Goal: Task Accomplishment & Management: Complete application form

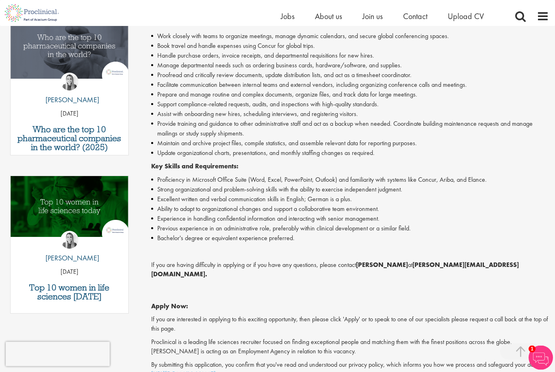
scroll to position [278, 0]
click at [493, 204] on li "Ability to adapt to organizational changes and support a collaborative team env…" at bounding box center [350, 209] width 398 height 10
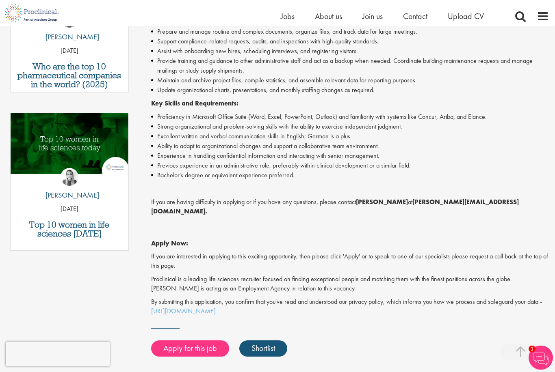
scroll to position [340, 0]
click at [211, 341] on link "Apply for this job" at bounding box center [190, 349] width 78 height 16
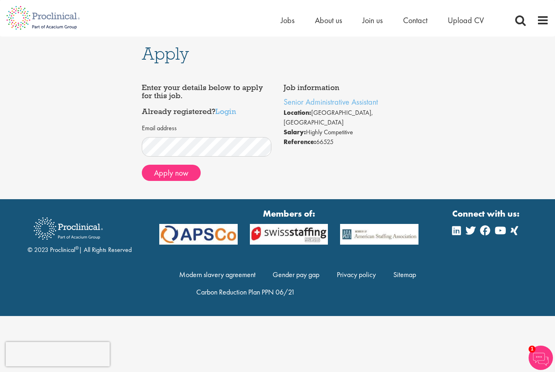
click at [178, 170] on button "Apply now" at bounding box center [171, 173] width 59 height 16
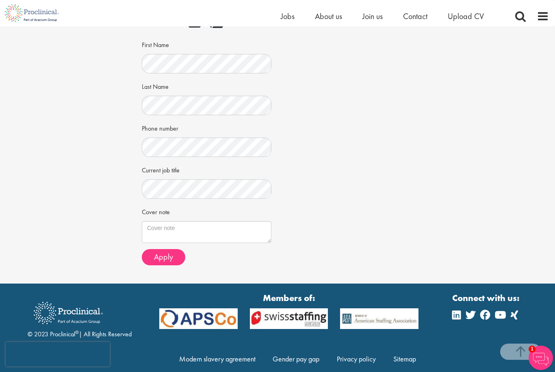
scroll to position [132, 0]
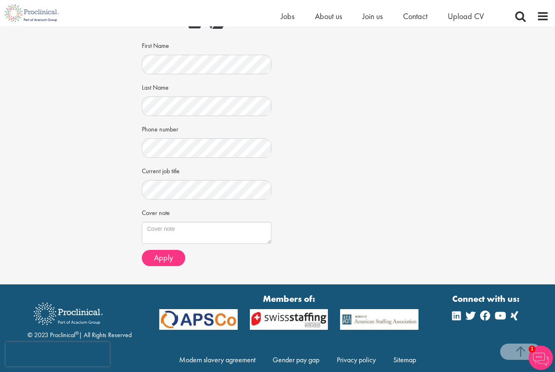
click at [165, 255] on span "Apply" at bounding box center [163, 258] width 19 height 11
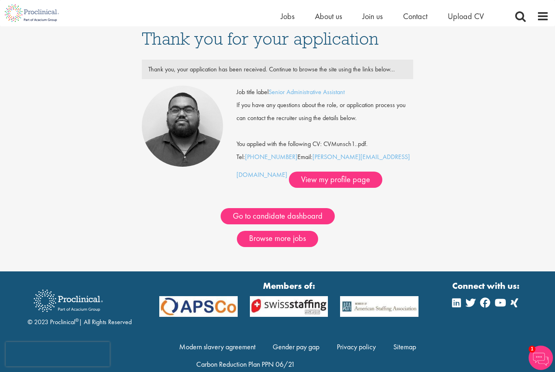
scroll to position [4, 0]
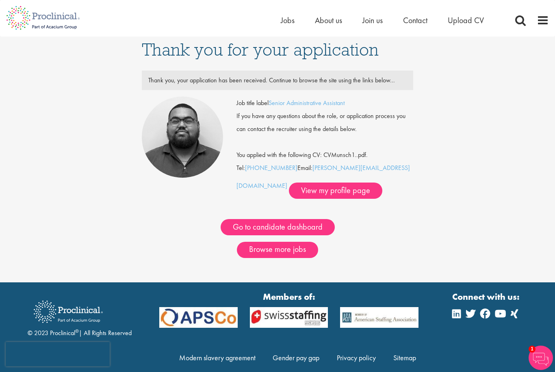
click at [345, 171] on link "[PERSON_NAME][EMAIL_ADDRESS][DOMAIN_NAME]" at bounding box center [322, 177] width 173 height 26
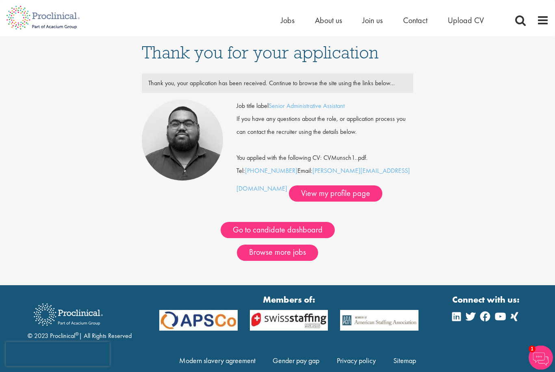
scroll to position [0, 0]
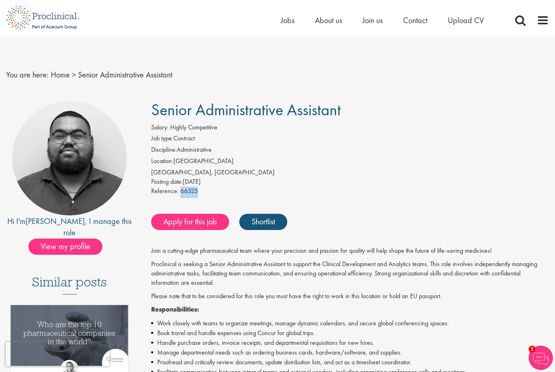
click at [65, 239] on span "View my profile" at bounding box center [65, 247] width 74 height 16
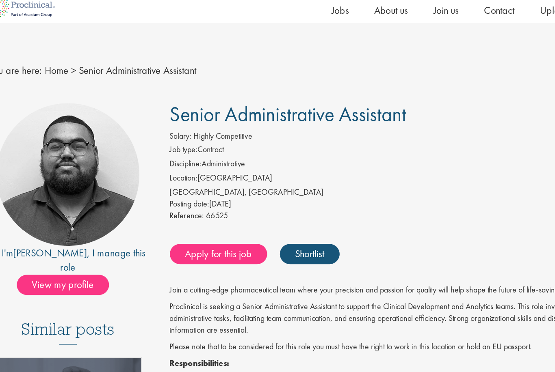
click at [193, 204] on link "Apply for this job" at bounding box center [190, 212] width 78 height 16
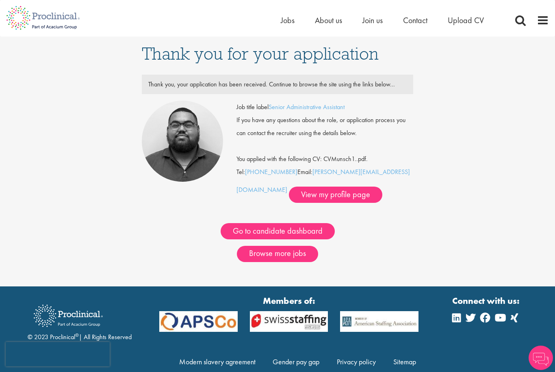
click at [293, 232] on link "Go to candidate dashboard" at bounding box center [278, 231] width 114 height 16
click at [310, 195] on link "View my profile page" at bounding box center [335, 195] width 93 height 16
click at [329, 20] on span "About us" at bounding box center [328, 20] width 27 height 11
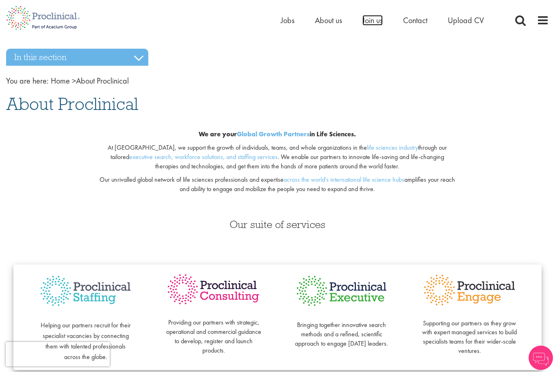
click at [378, 24] on span "Join us" at bounding box center [372, 20] width 20 height 11
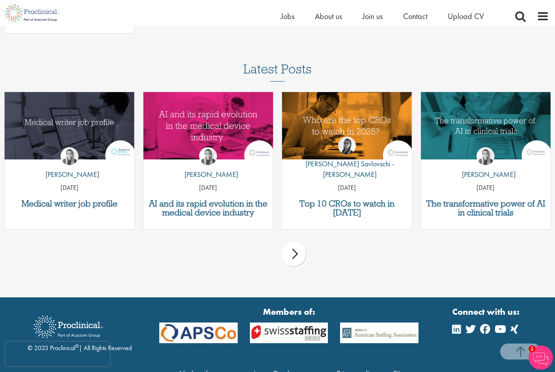
scroll to position [1186, 0]
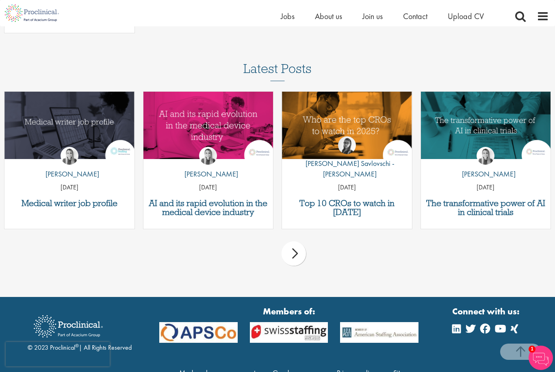
click at [299, 259] on div "next" at bounding box center [293, 254] width 24 height 24
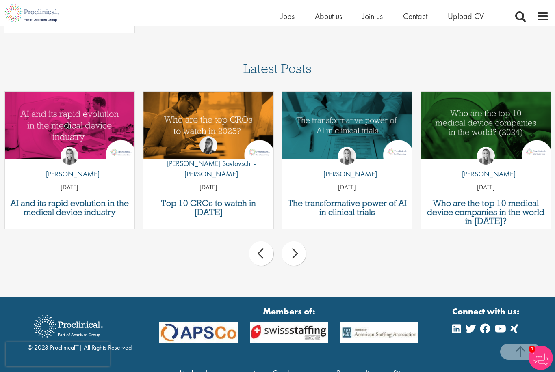
click at [288, 249] on div "next" at bounding box center [293, 254] width 24 height 24
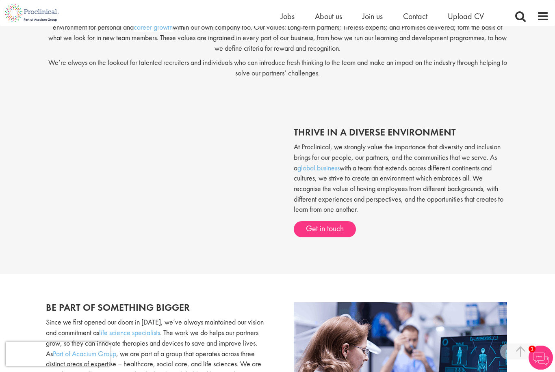
scroll to position [0, 0]
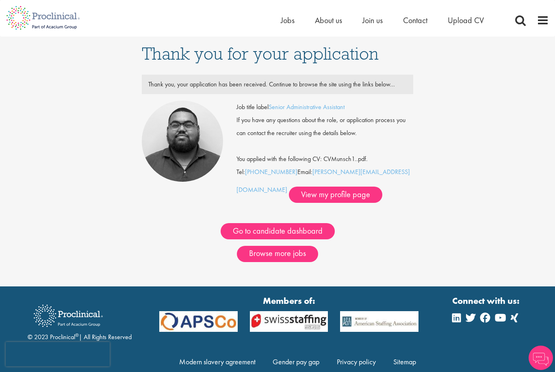
click at [245, 229] on link "Go to candidate dashboard" at bounding box center [278, 231] width 114 height 16
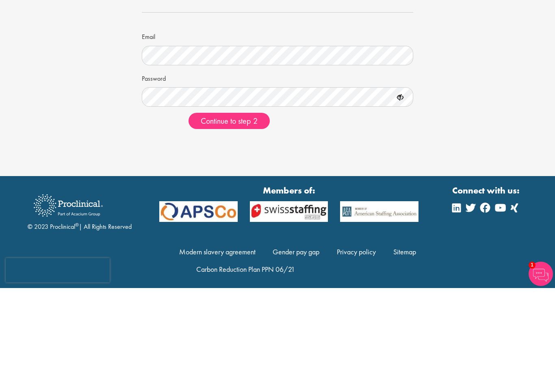
click at [212, 200] on span "Continue to step 2" at bounding box center [229, 205] width 57 height 11
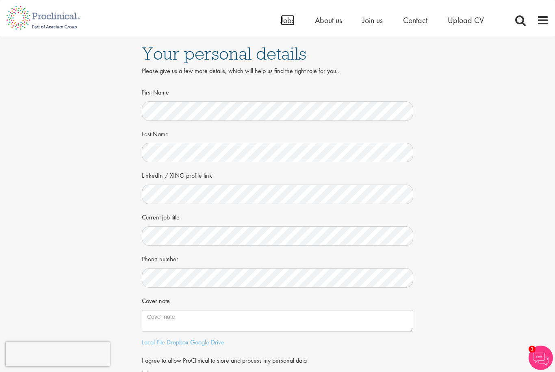
click at [289, 17] on span "Jobs" at bounding box center [288, 20] width 14 height 11
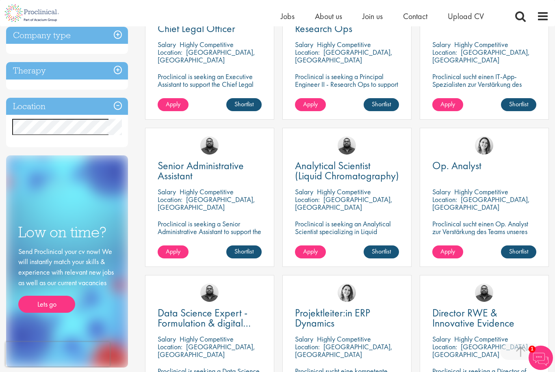
scroll to position [202, 0]
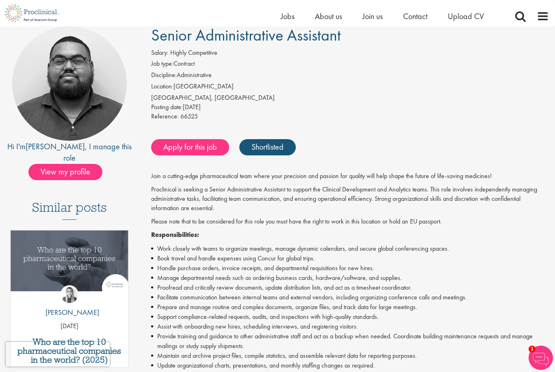
scroll to position [65, 0]
click at [259, 147] on link "Shortlisted" at bounding box center [267, 147] width 56 height 16
click at [256, 141] on link "Shortlist" at bounding box center [263, 147] width 48 height 16
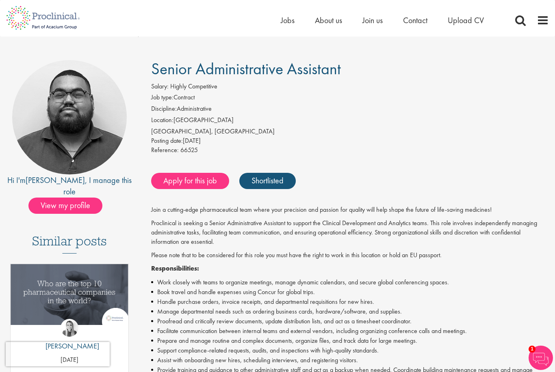
scroll to position [0, 0]
